Goal: Book appointment/travel/reservation

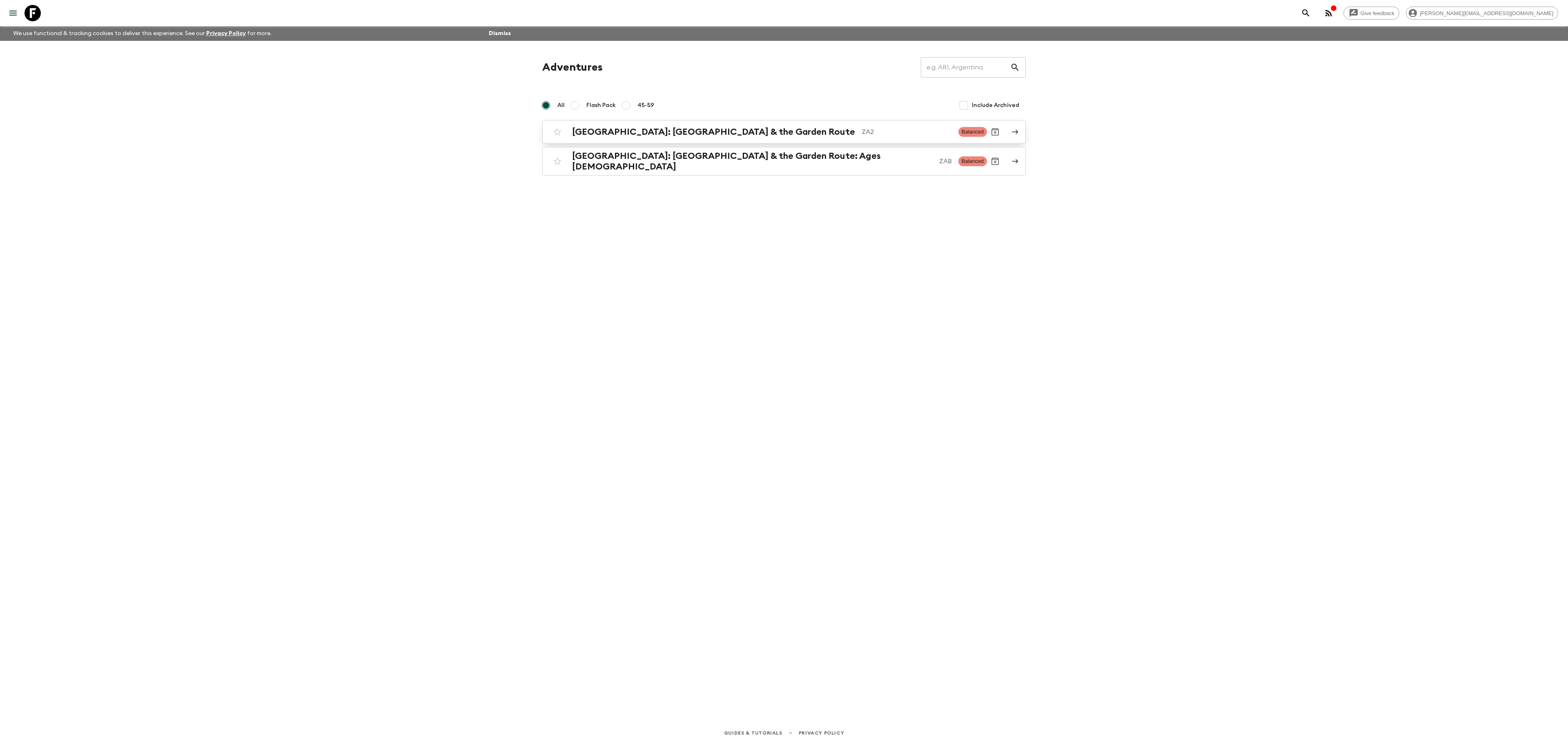
click at [740, 133] on h2 "[GEOGRAPHIC_DATA]: [GEOGRAPHIC_DATA] & the Garden Route" at bounding box center [714, 132] width 283 height 11
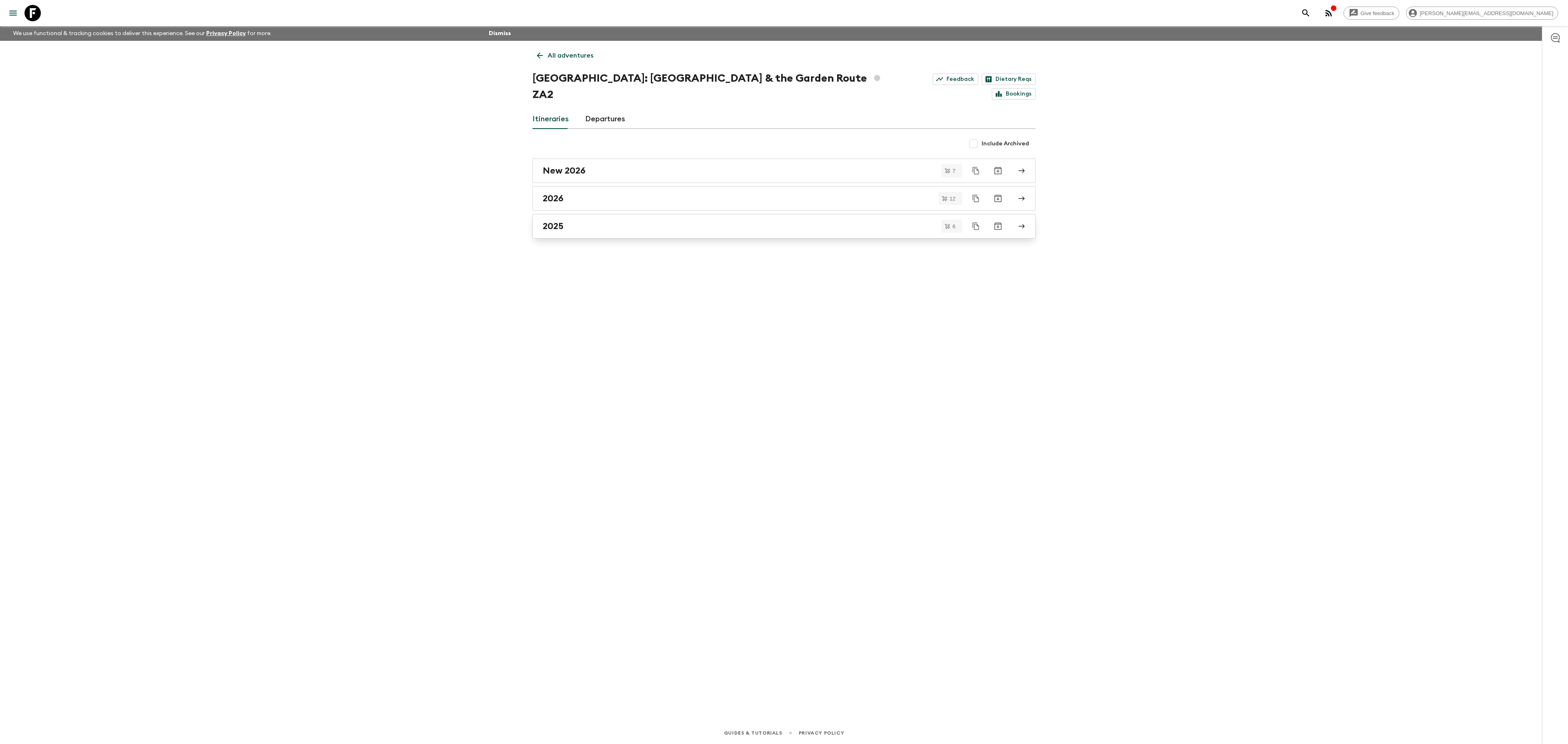
click at [557, 221] on h2 "2025" at bounding box center [553, 226] width 21 height 11
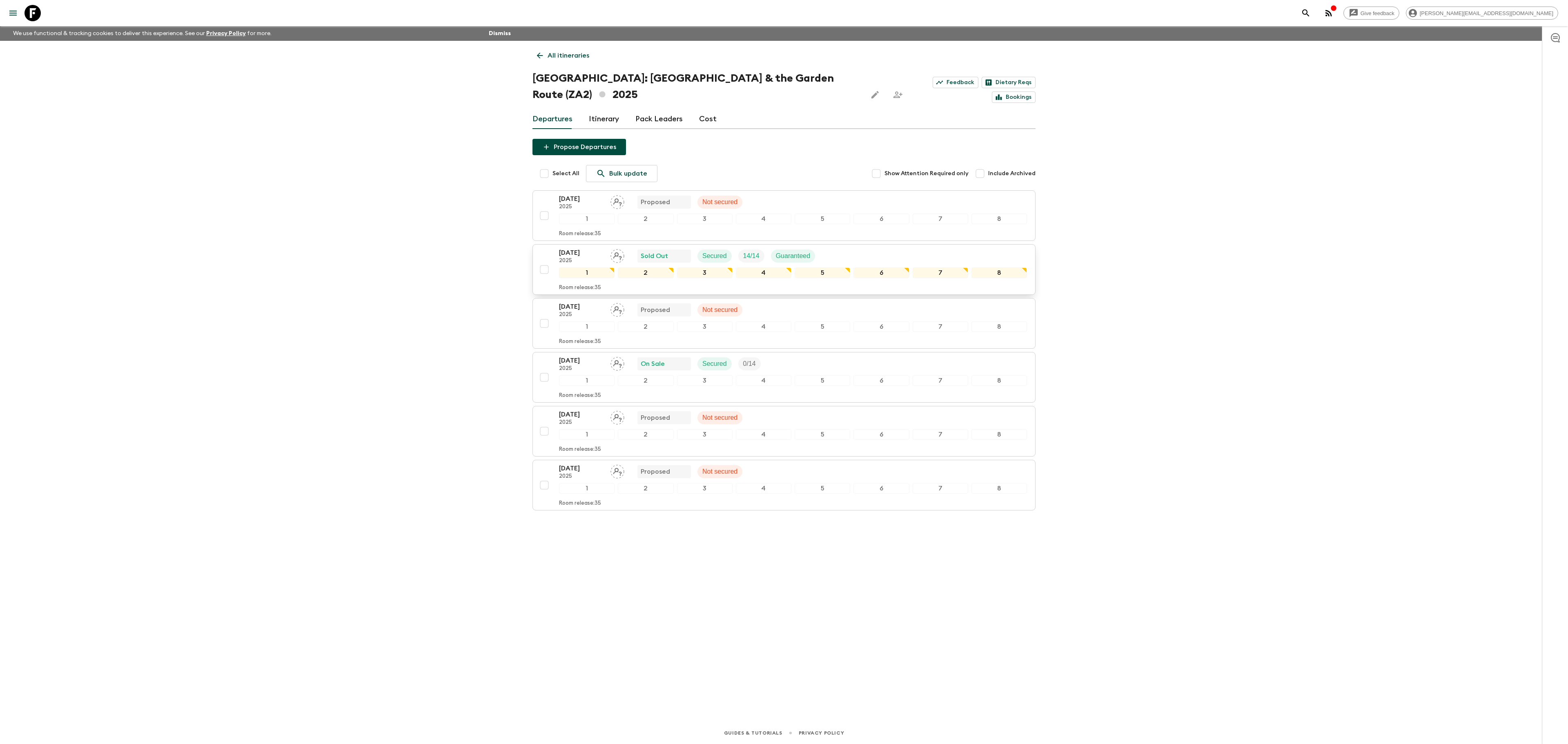
click at [837, 248] on div "[DATE] 2025 Sold Out Secured 14 / 14 Guaranteed" at bounding box center [793, 256] width 468 height 16
